Goal: Obtain resource: Obtain resource

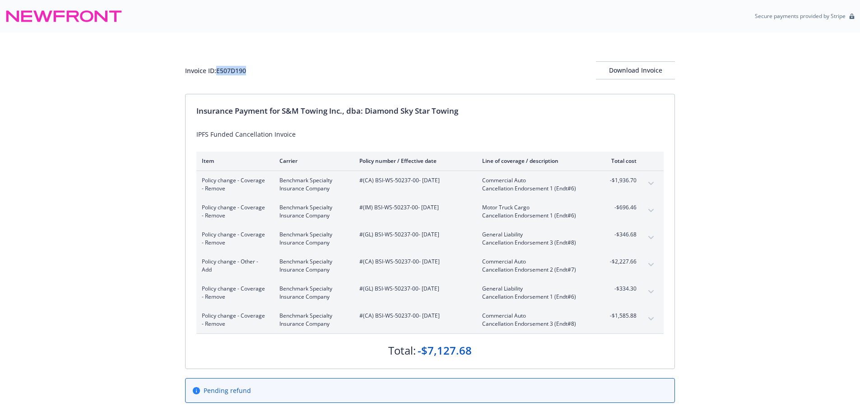
drag, startPoint x: 254, startPoint y: 77, endPoint x: 219, endPoint y: 76, distance: 35.2
click at [219, 76] on div "Invoice ID: E507D190 Download Invoice" at bounding box center [430, 70] width 490 height 18
copy div "E507D190"
click at [153, 172] on div "Invoice ID: E507D190 Download Invoice Insurance Payment for S&M Towing Inc., db…" at bounding box center [430, 223] width 860 height 380
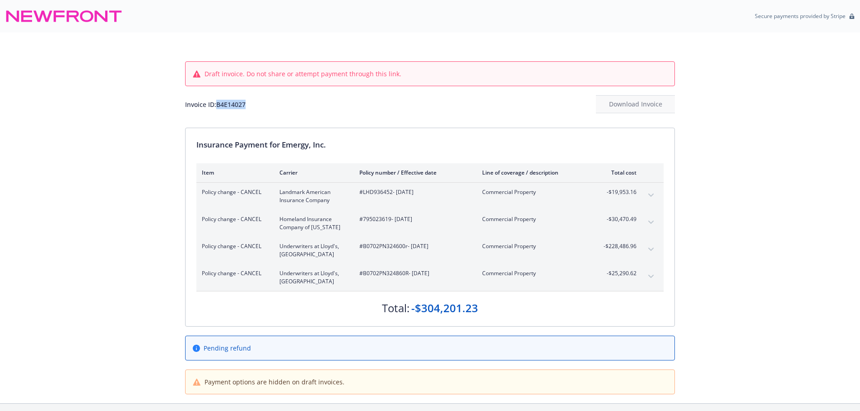
drag, startPoint x: 253, startPoint y: 104, endPoint x: 219, endPoint y: 111, distance: 34.9
click at [219, 111] on div "Invoice ID: B4E14027 Download Invoice" at bounding box center [430, 104] width 490 height 18
copy div "B4E14027"
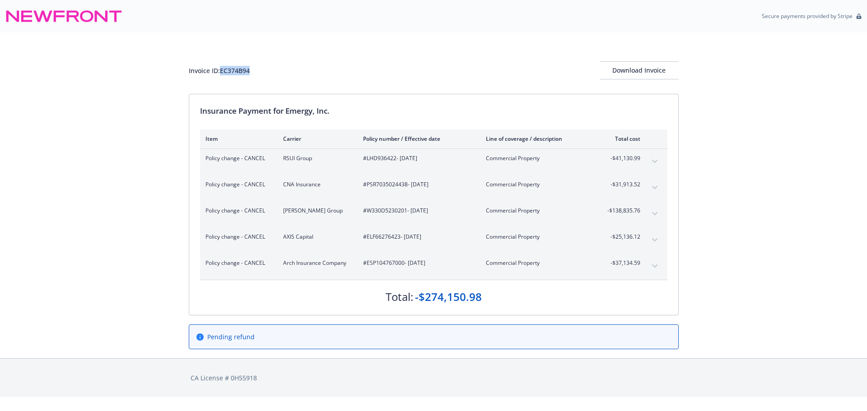
drag, startPoint x: 259, startPoint y: 79, endPoint x: 221, endPoint y: 80, distance: 37.5
click at [221, 80] on div "Invoice ID: EC374B94 Download Invoice" at bounding box center [434, 63] width 490 height 61
copy div "EC374B94"
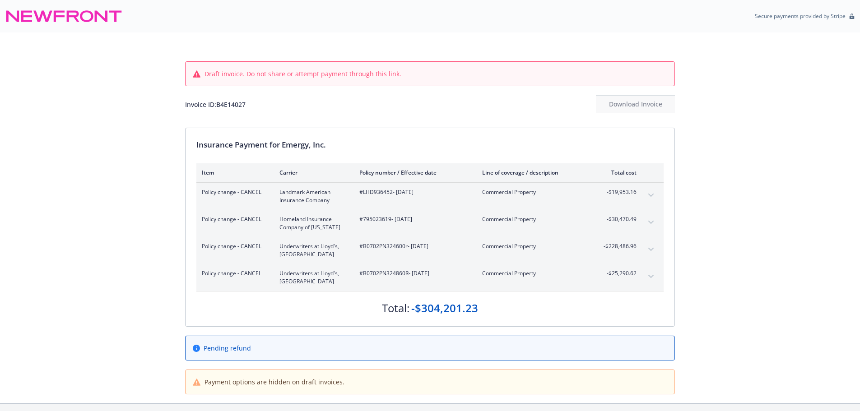
click at [120, 271] on div "Draft invoice. Do not share or attempt payment through this link. Invoice ID: B…" at bounding box center [430, 218] width 860 height 371
click at [382, 273] on span "#B0702PN324860R - 02/28/2024" at bounding box center [413, 274] width 108 height 8
click at [397, 274] on span "#B0702PN324860R - 02/28/2024" at bounding box center [413, 274] width 108 height 8
click at [409, 277] on span "#B0702PN324860R - 02/28/2024" at bounding box center [413, 274] width 108 height 8
click at [409, 274] on span "#B0702PN324860R - 02/28/2024" at bounding box center [413, 274] width 108 height 8
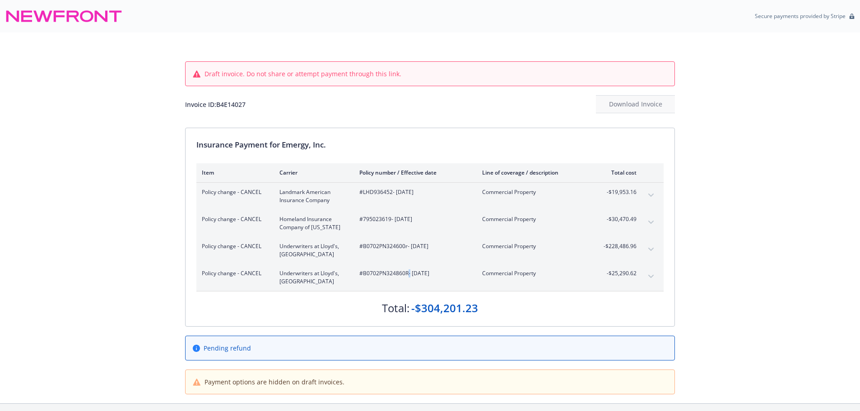
click at [407, 274] on span "#B0702PN324860R - 02/28/2024" at bounding box center [413, 274] width 108 height 8
click at [379, 270] on span "#B0702PN324860R - 02/28/2024" at bounding box center [413, 274] width 108 height 8
click at [457, 241] on div "Policy change - CANCEL Underwriters at Lloyd's, London #B0702PN324600r - 02/28/…" at bounding box center [429, 250] width 467 height 27
drag, startPoint x: 408, startPoint y: 276, endPoint x: 364, endPoint y: 276, distance: 43.3
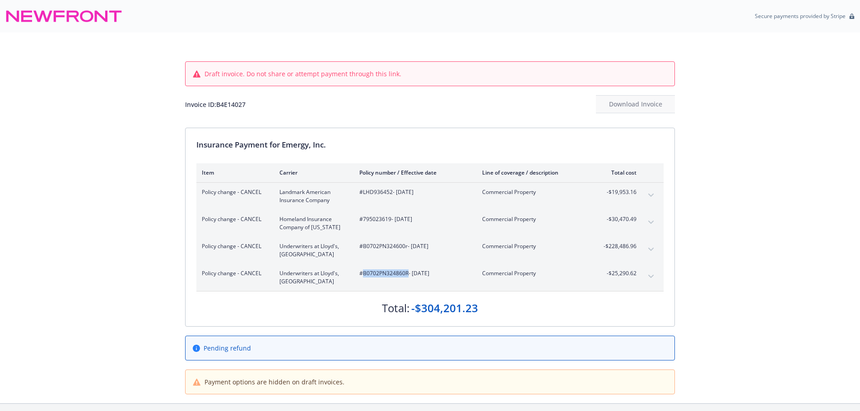
click at [364, 276] on span "#B0702PN324860R - 02/28/2024" at bounding box center [413, 274] width 108 height 8
copy span "B0702PN324860R"
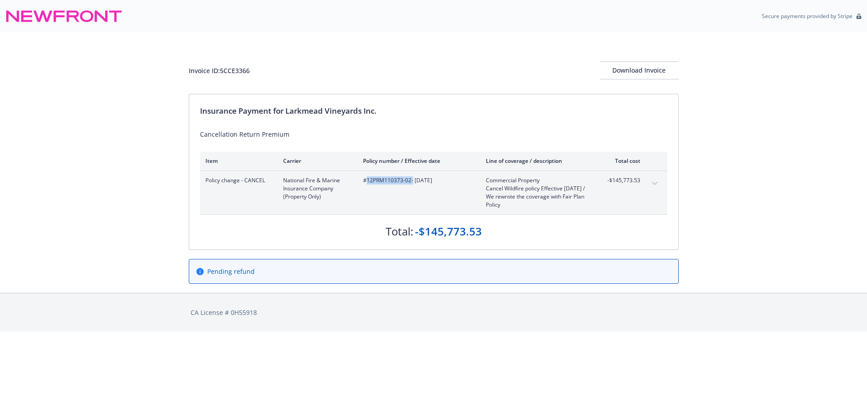
drag, startPoint x: 412, startPoint y: 183, endPoint x: 368, endPoint y: 185, distance: 44.3
click at [368, 185] on div "#12PRM110373-02 - 08/11/2024" at bounding box center [417, 193] width 108 height 33
copy span "12PRM110373-02"
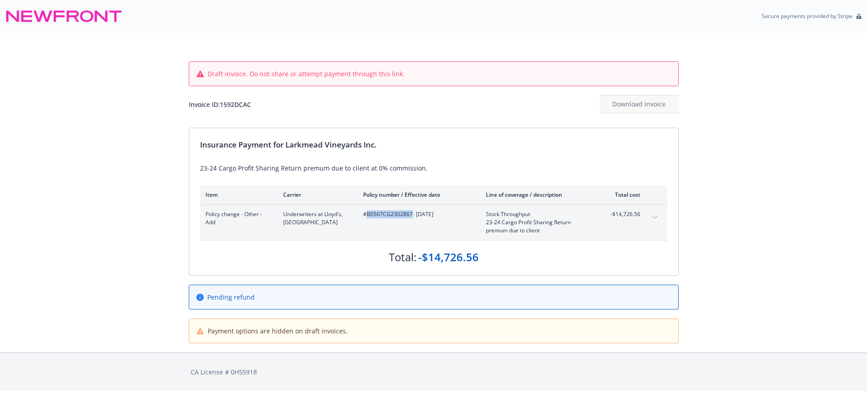
drag, startPoint x: 410, startPoint y: 214, endPoint x: 365, endPoint y: 213, distance: 45.6
click at [365, 213] on span "#B0507CG2302867 - [DATE]" at bounding box center [417, 214] width 108 height 8
copy span "B0507CG2302867"
